Goal: Find contact information: Find contact information

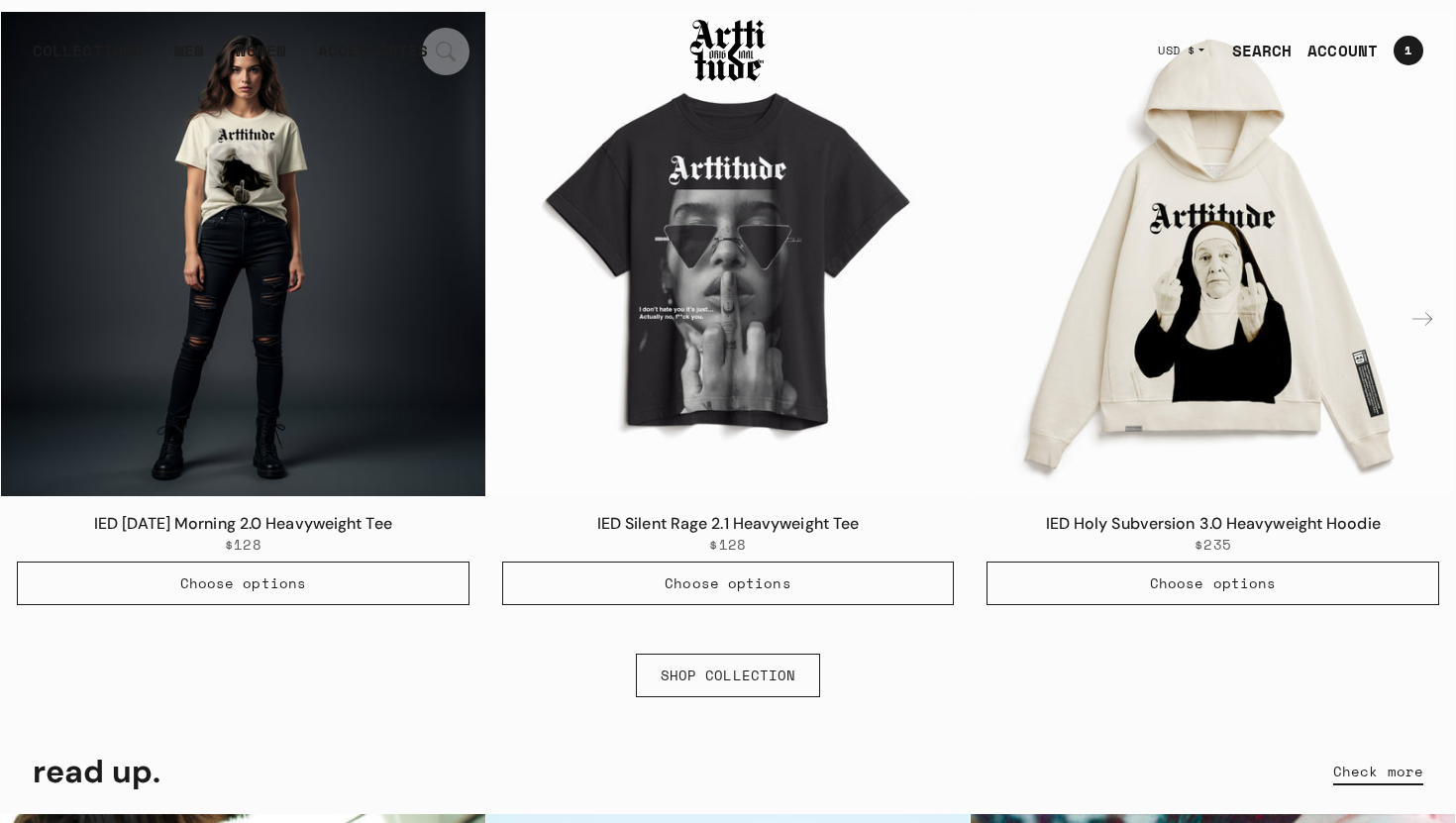
scroll to position [1327, 0]
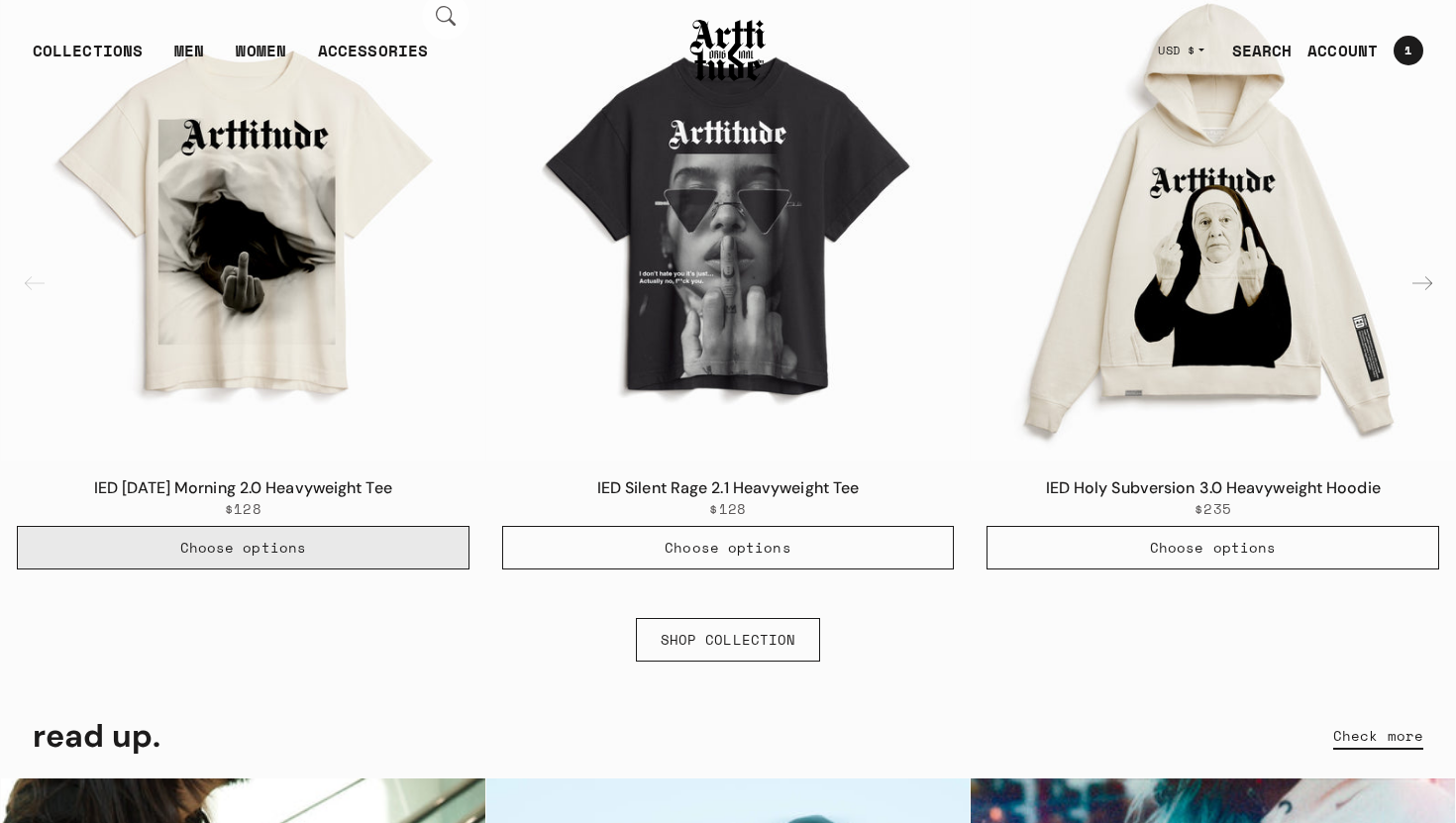
click at [261, 557] on span "Choose options" at bounding box center [243, 548] width 126 height 20
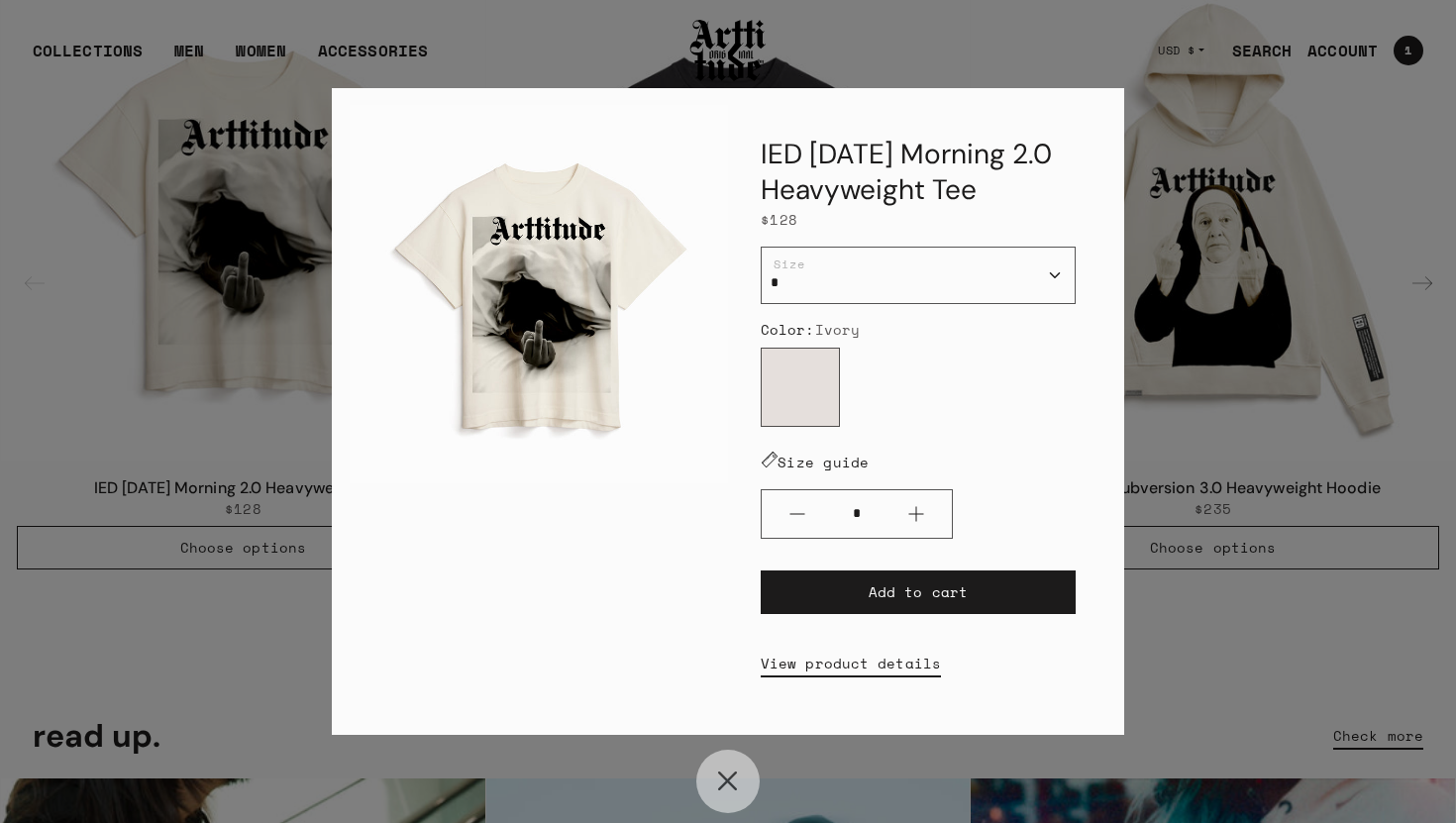
click at [249, 390] on div "IED [DATE] Morning 2.0 Heavyweight Tee $128 / * * * ** *** Size Color: Ivory Iv…" at bounding box center [728, 411] width 1456 height 823
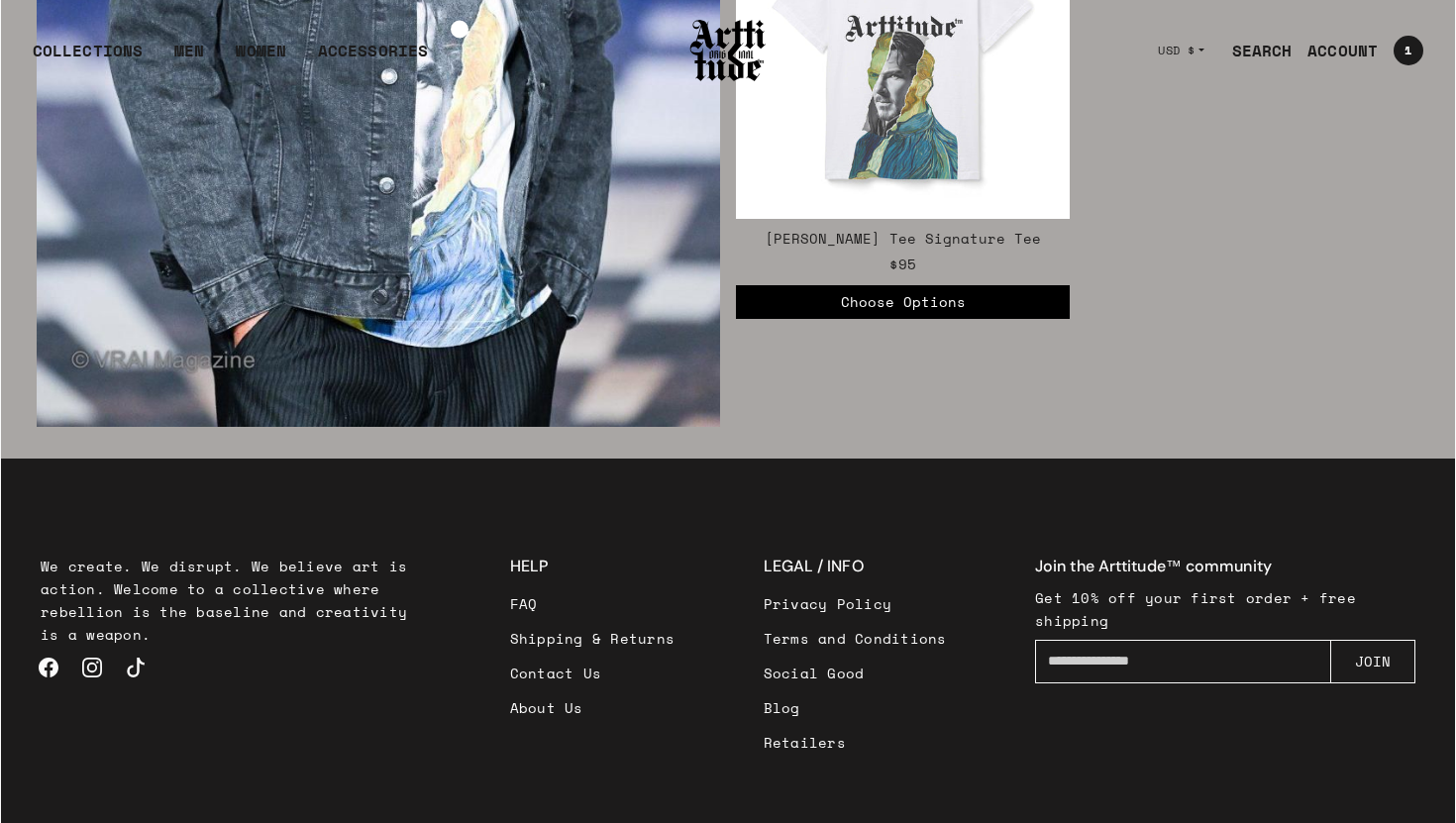
scroll to position [3536, 0]
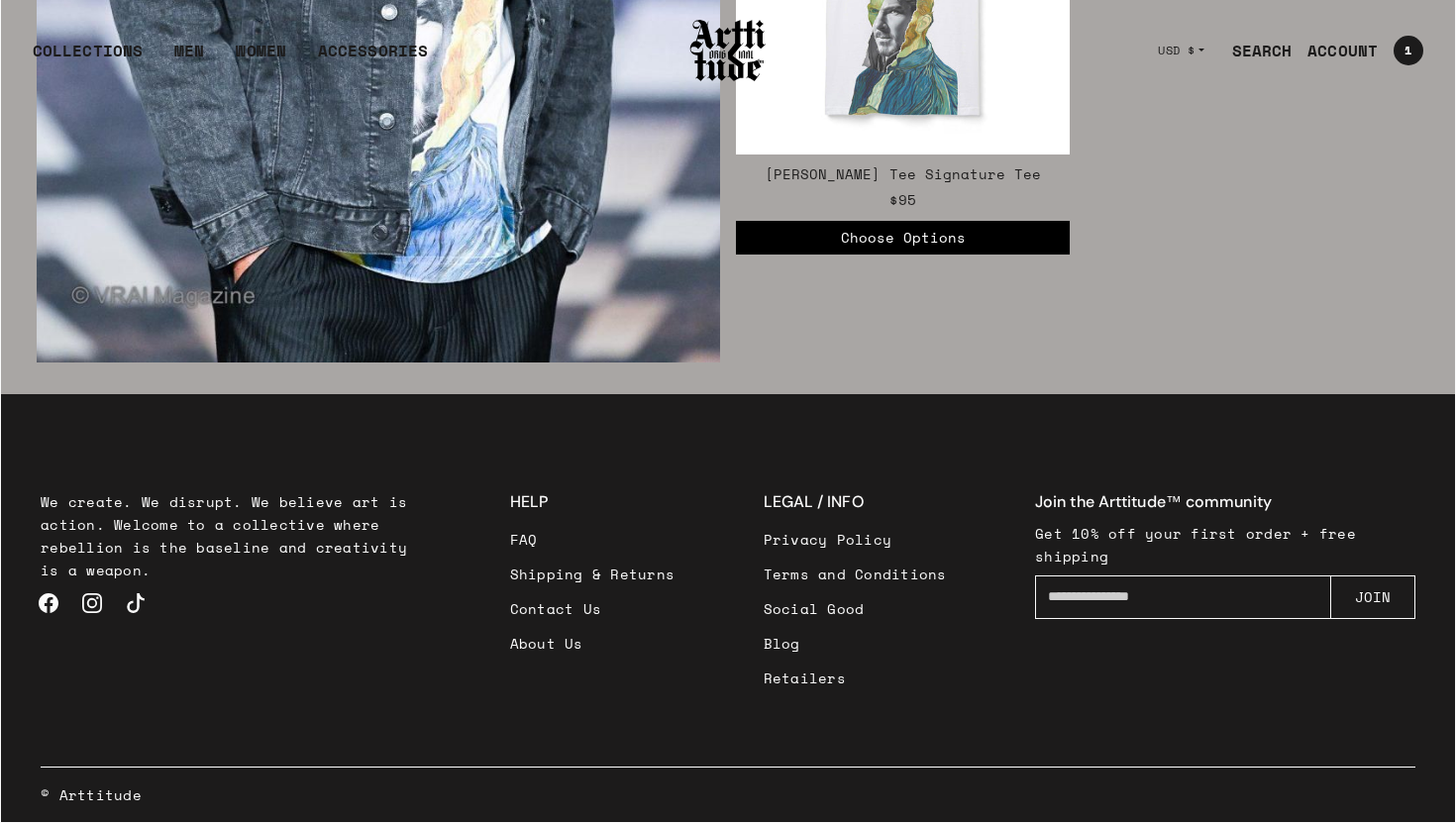
click at [569, 605] on link "Contact Us" at bounding box center [593, 609] width 166 height 35
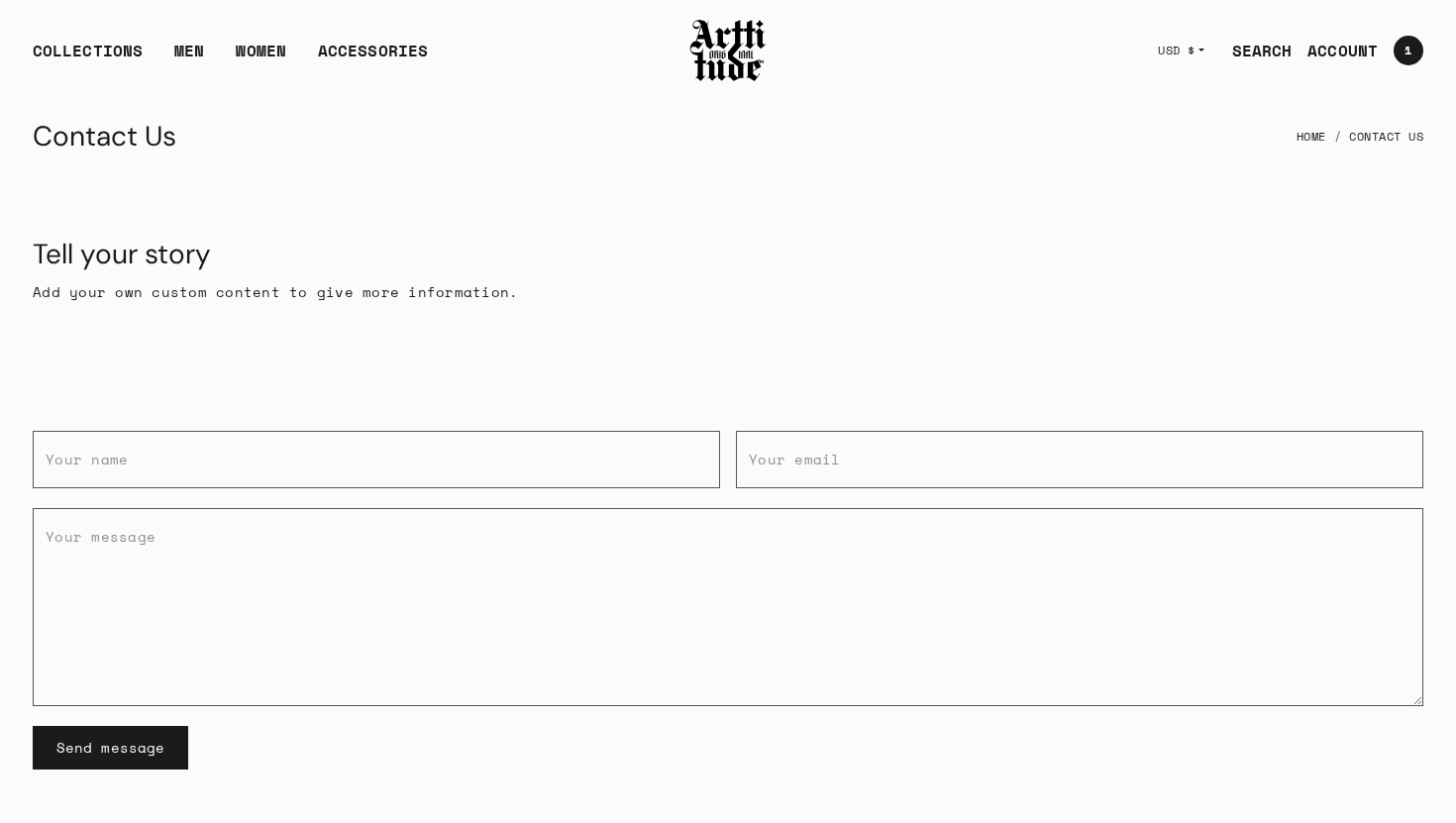
click at [635, 310] on div "Tell your story Add your own custom content to give more information." at bounding box center [728, 270] width 1454 height 195
